Goal: Obtain resource: Download file/media

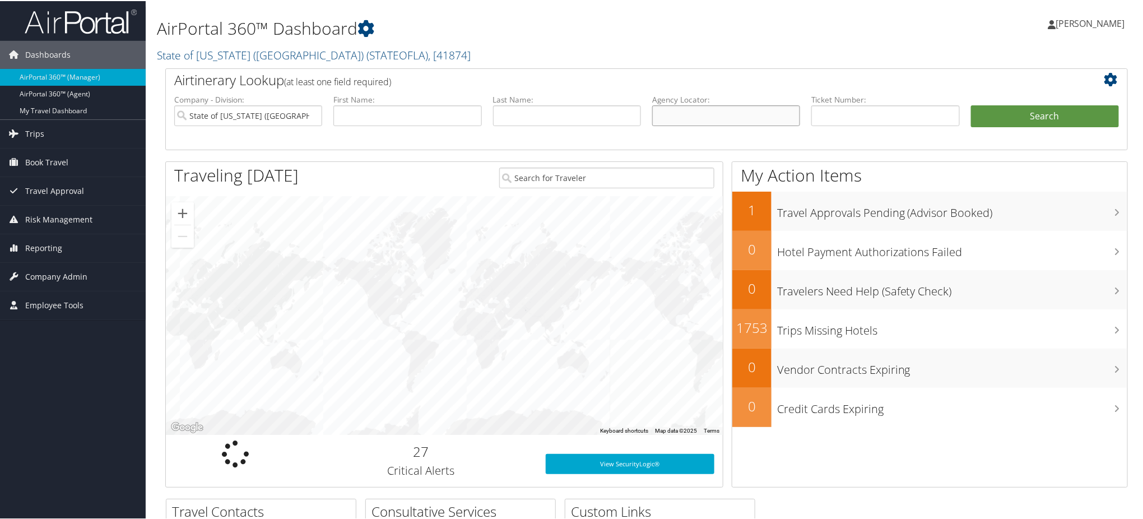
click at [718, 113] on input "text" at bounding box center [726, 114] width 148 height 21
paste input "DNC0JY"
type input "DNC0JY"
click at [991, 113] on button "Search" at bounding box center [1045, 115] width 148 height 22
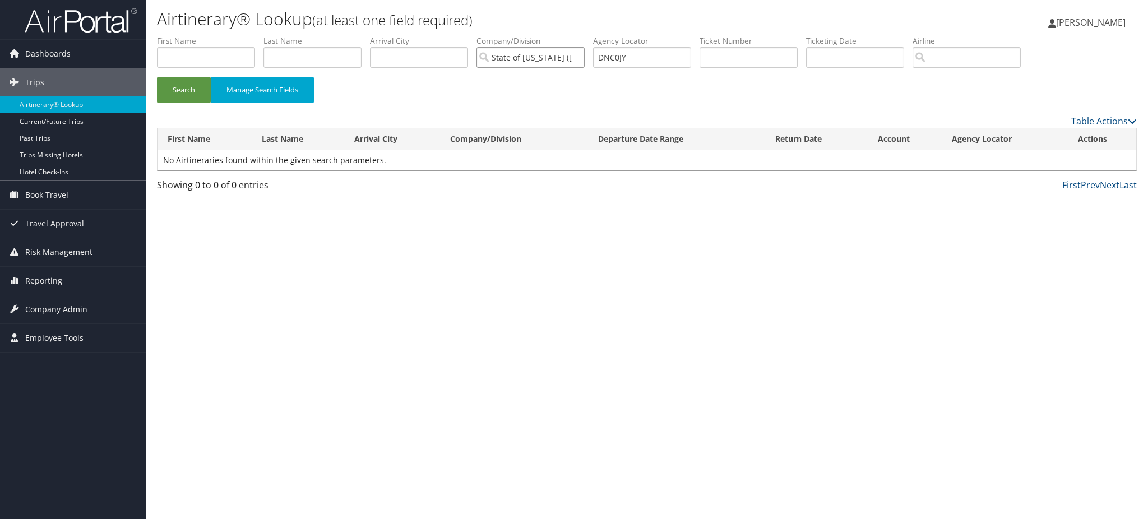
click at [583, 56] on input "State of [US_STATE] ([GEOGRAPHIC_DATA])" at bounding box center [530, 57] width 108 height 21
click at [180, 84] on button "Search" at bounding box center [184, 90] width 54 height 26
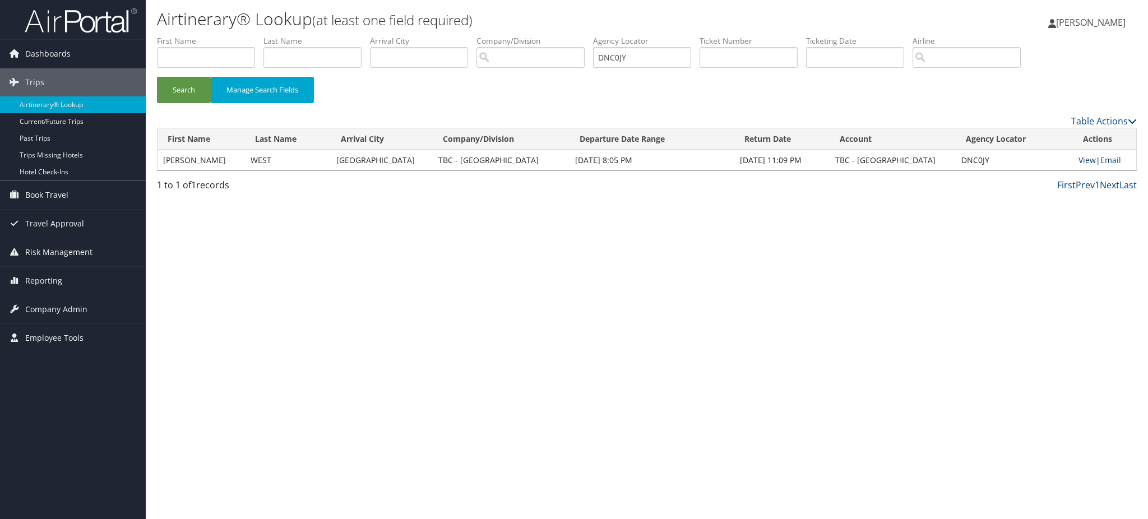
click at [1083, 157] on link "View" at bounding box center [1086, 160] width 17 height 11
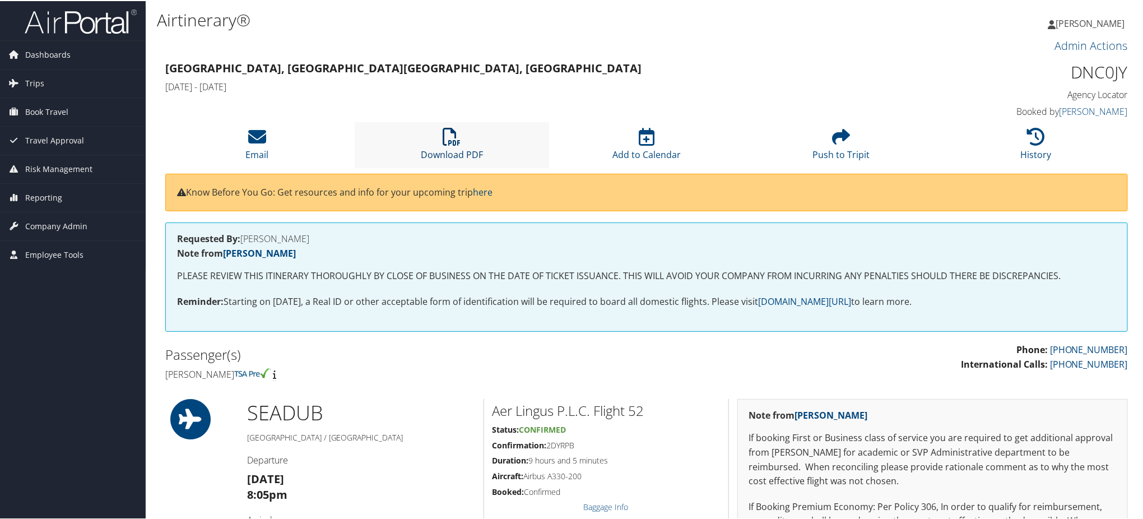
drag, startPoint x: 0, startPoint y: 0, endPoint x: 465, endPoint y: 151, distance: 488.4
click at [465, 151] on link "Download PDF" at bounding box center [452, 146] width 62 height 27
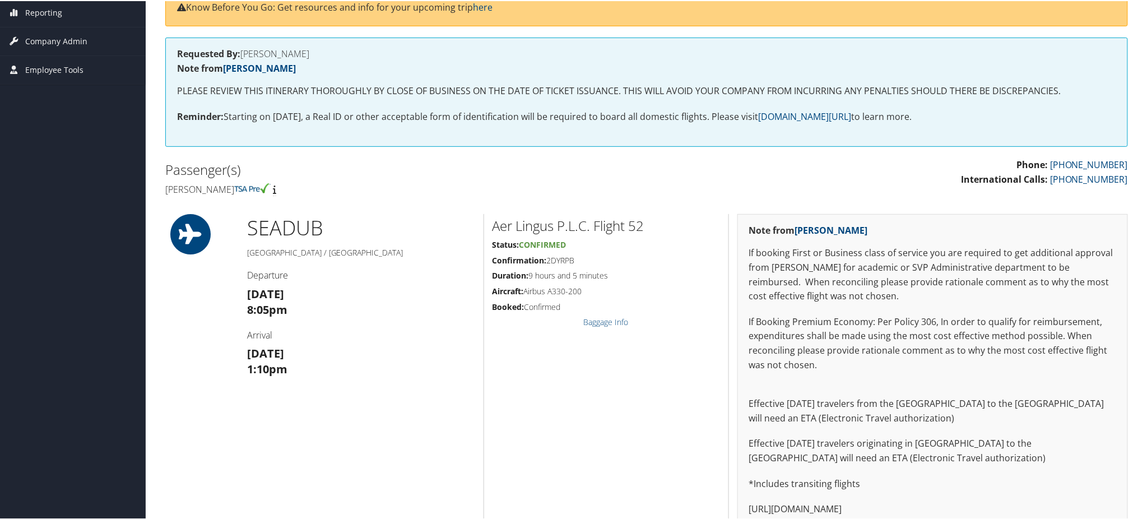
scroll to position [224, 0]
